Goal: Task Accomplishment & Management: Complete application form

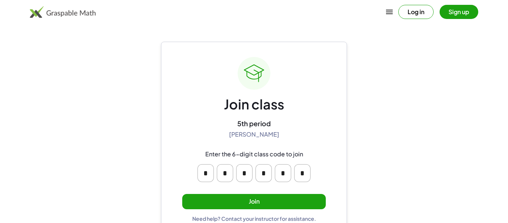
scroll to position [14, 0]
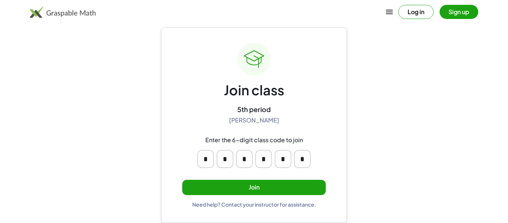
click at [251, 182] on button "Join" at bounding box center [254, 187] width 144 height 15
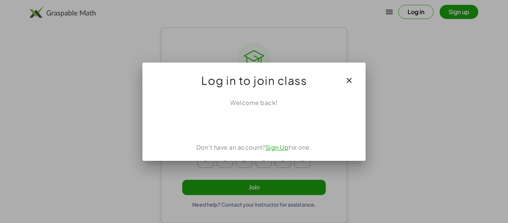
scroll to position [0, 0]
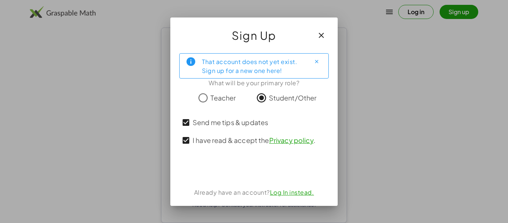
click at [299, 141] on link "Privacy policy" at bounding box center [291, 140] width 44 height 9
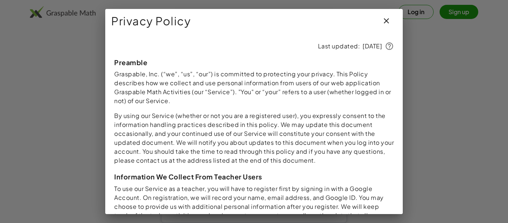
click at [389, 23] on icon "button" at bounding box center [386, 20] width 9 height 9
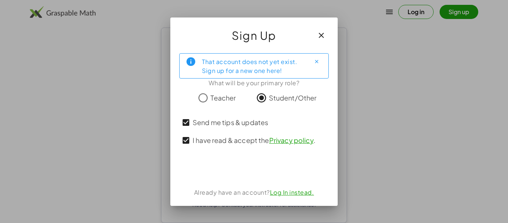
click at [198, 124] on span "Send me tips & updates" at bounding box center [231, 122] width 76 height 10
